Goal: Task Accomplishment & Management: Use online tool/utility

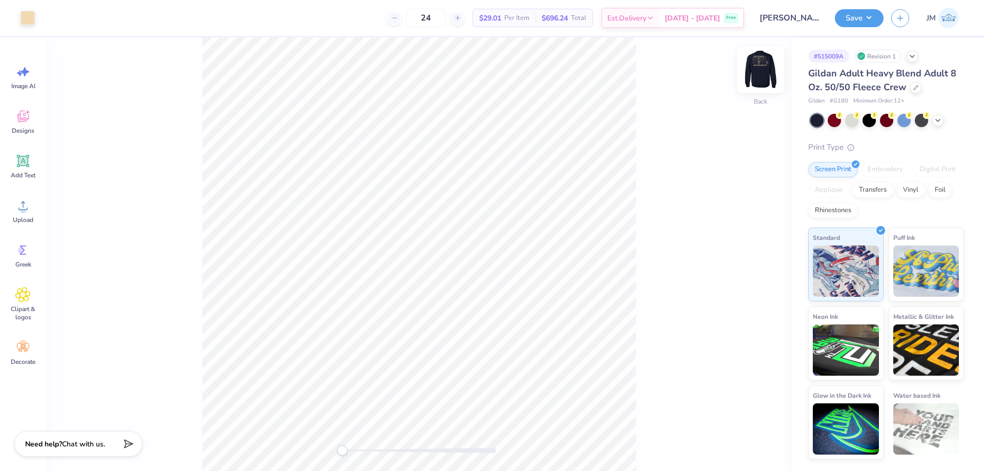
click at [758, 67] on img at bounding box center [760, 69] width 41 height 41
click at [431, 456] on li "Send to Back" at bounding box center [458, 458] width 80 height 20
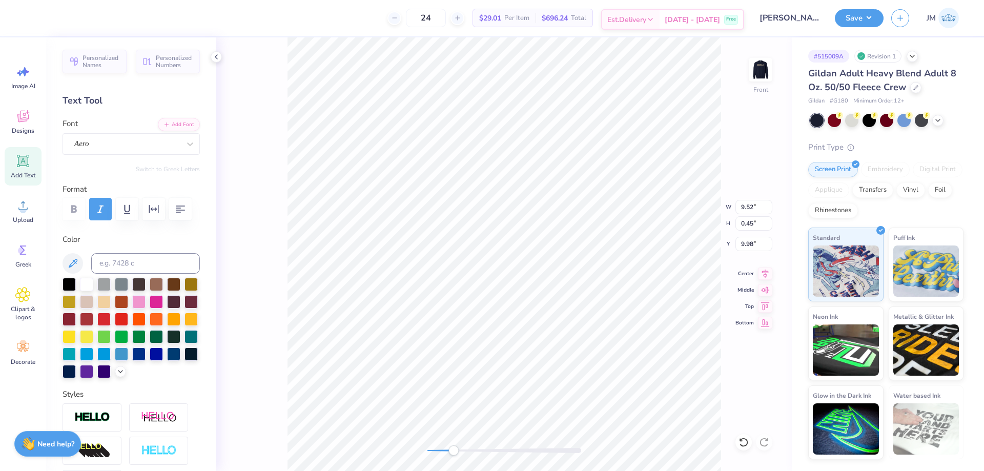
scroll to position [9, 5]
type textarea "iti at [GEOGRAPHIC_DATA]"
type input "11.83"
type input "0.52"
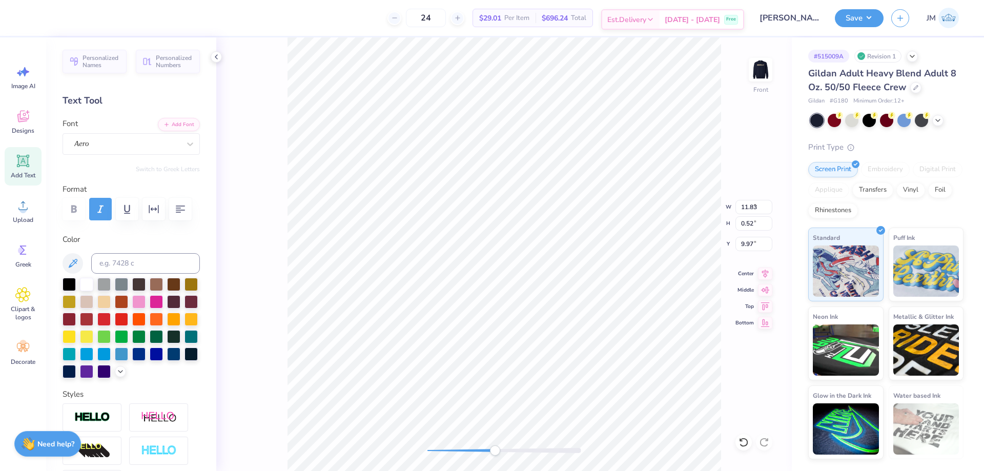
type input "9.46"
type input "0.42"
type input "9.97"
drag, startPoint x: 650, startPoint y: 280, endPoint x: 501, endPoint y: 1, distance: 316.8
click at [651, 280] on li "Duplicate" at bounding box center [677, 278] width 80 height 20
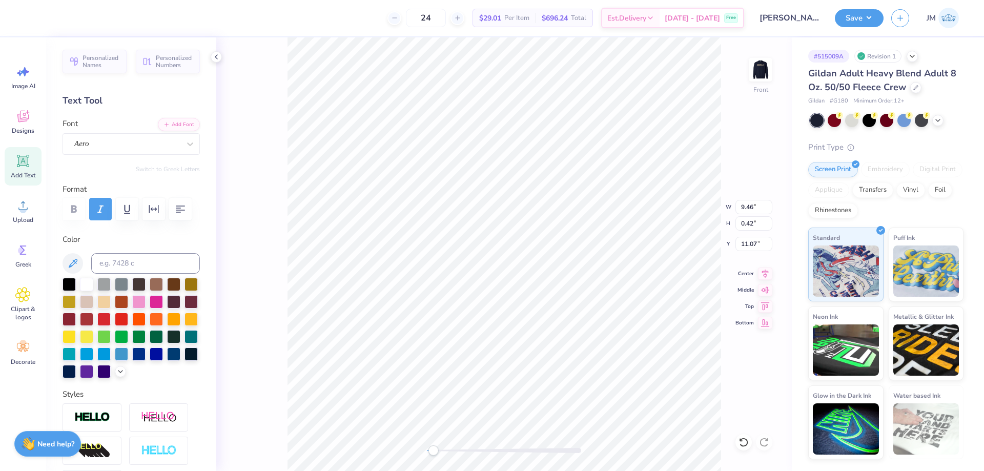
type input "11.07"
click at [185, 143] on icon at bounding box center [190, 144] width 10 height 10
click at [93, 231] on img at bounding box center [92, 228] width 32 height 7
type input "asim"
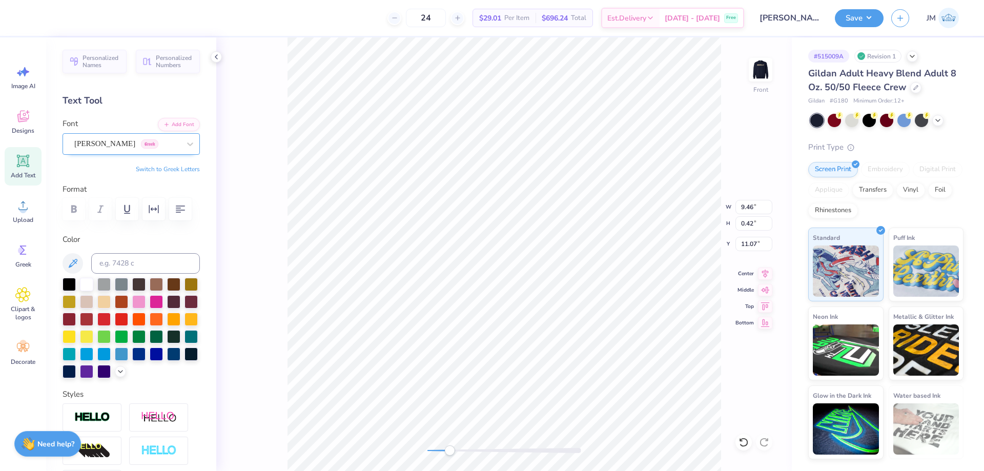
paste textarea "®"
type textarea "®"
type input "0.24"
type input "0.18"
type input "9.97"
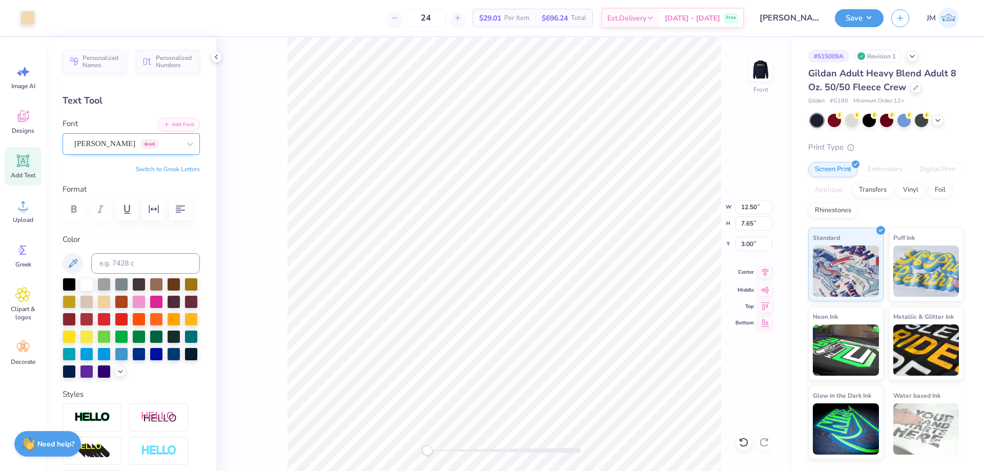
click at [765, 268] on icon at bounding box center [765, 272] width 14 height 12
click at [762, 273] on icon at bounding box center [765, 272] width 14 height 12
click at [755, 55] on div "Front W 12.50 12.50 " H 7.65 7.65 " Y 3.00 3.00 " Center Middle Top Bottom" at bounding box center [503, 253] width 575 height 433
click at [758, 63] on img at bounding box center [760, 69] width 41 height 41
click at [867, 23] on button "Save" at bounding box center [859, 17] width 49 height 18
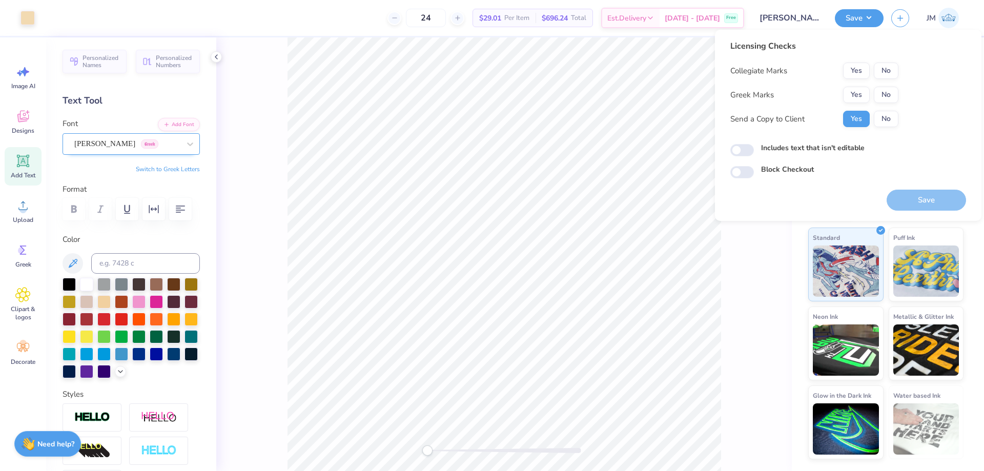
click at [851, 86] on div "Collegiate Marks Yes No Greek Marks Yes No Send a Copy to Client Yes No" at bounding box center [814, 95] width 168 height 65
click at [856, 89] on button "Yes" at bounding box center [856, 95] width 27 height 16
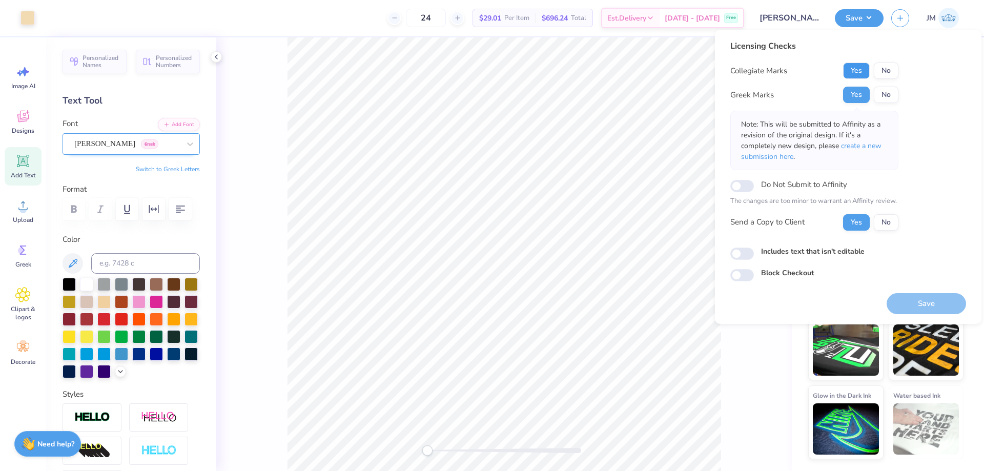
click at [859, 72] on button "Yes" at bounding box center [856, 71] width 27 height 16
click at [851, 148] on span "create a new submission here" at bounding box center [811, 151] width 140 height 20
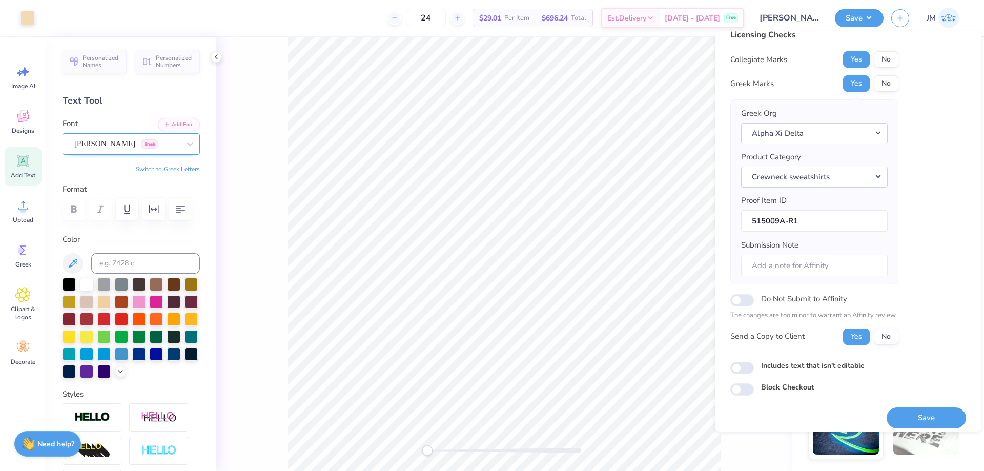
scroll to position [19, 0]
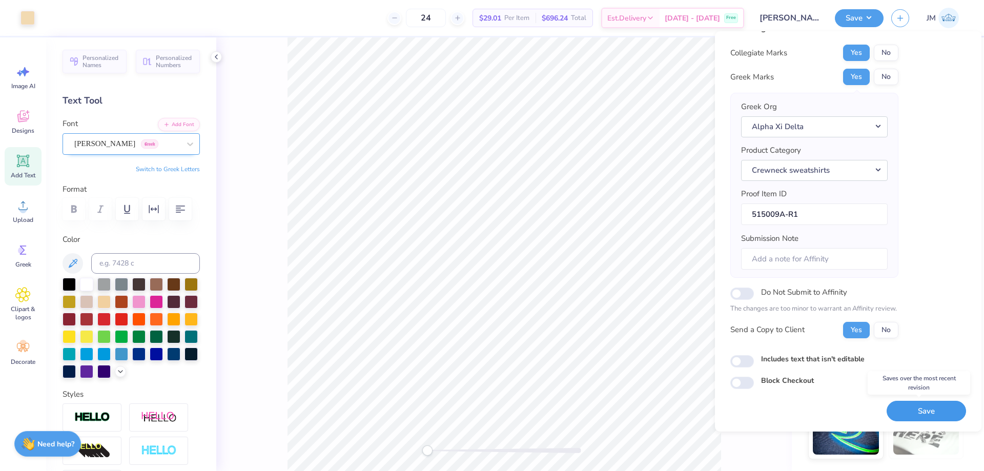
click at [911, 412] on button "Save" at bounding box center [925, 411] width 79 height 21
checkbox input "true"
